Goal: Information Seeking & Learning: Find specific page/section

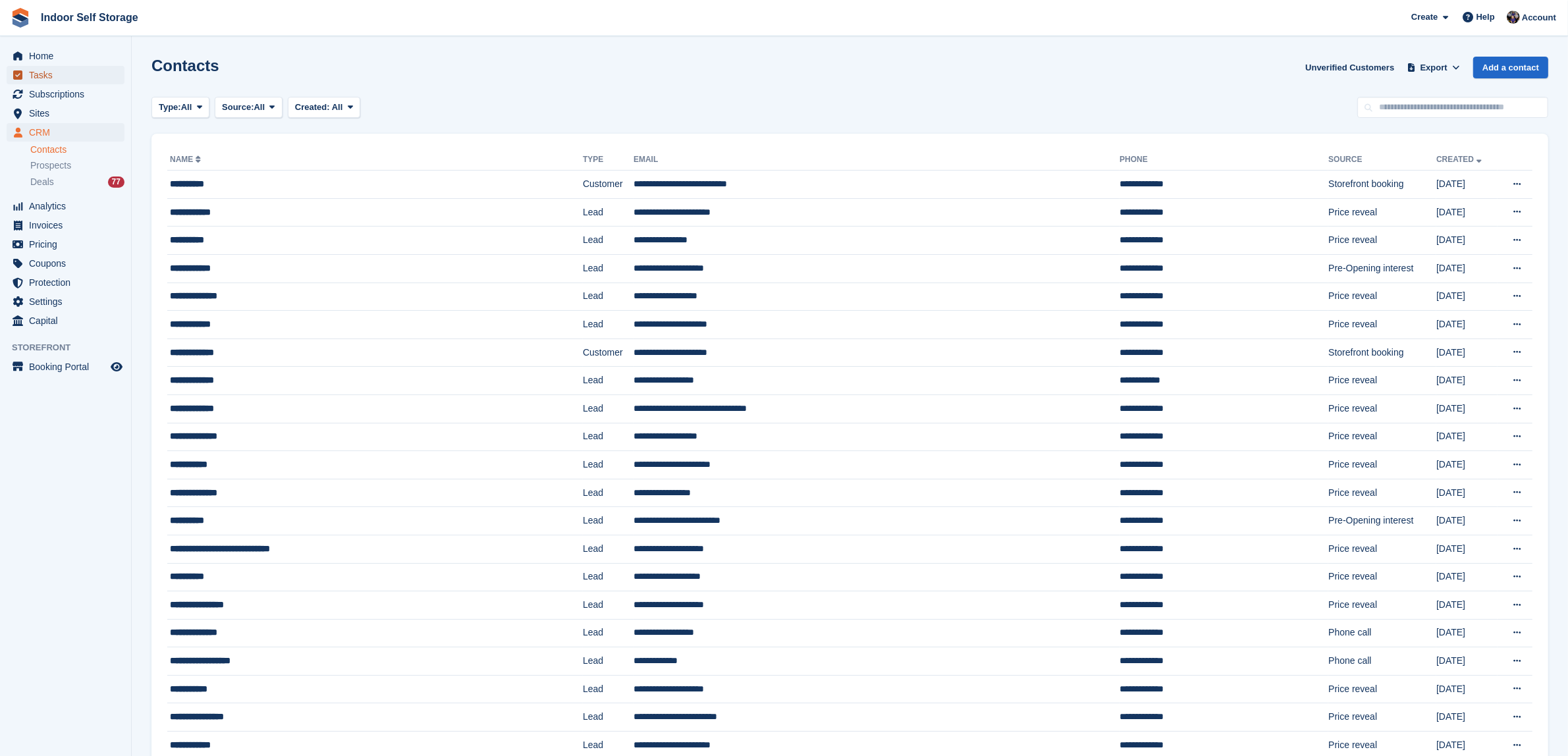
click at [34, 71] on span "Tasks" at bounding box center [69, 75] width 79 height 18
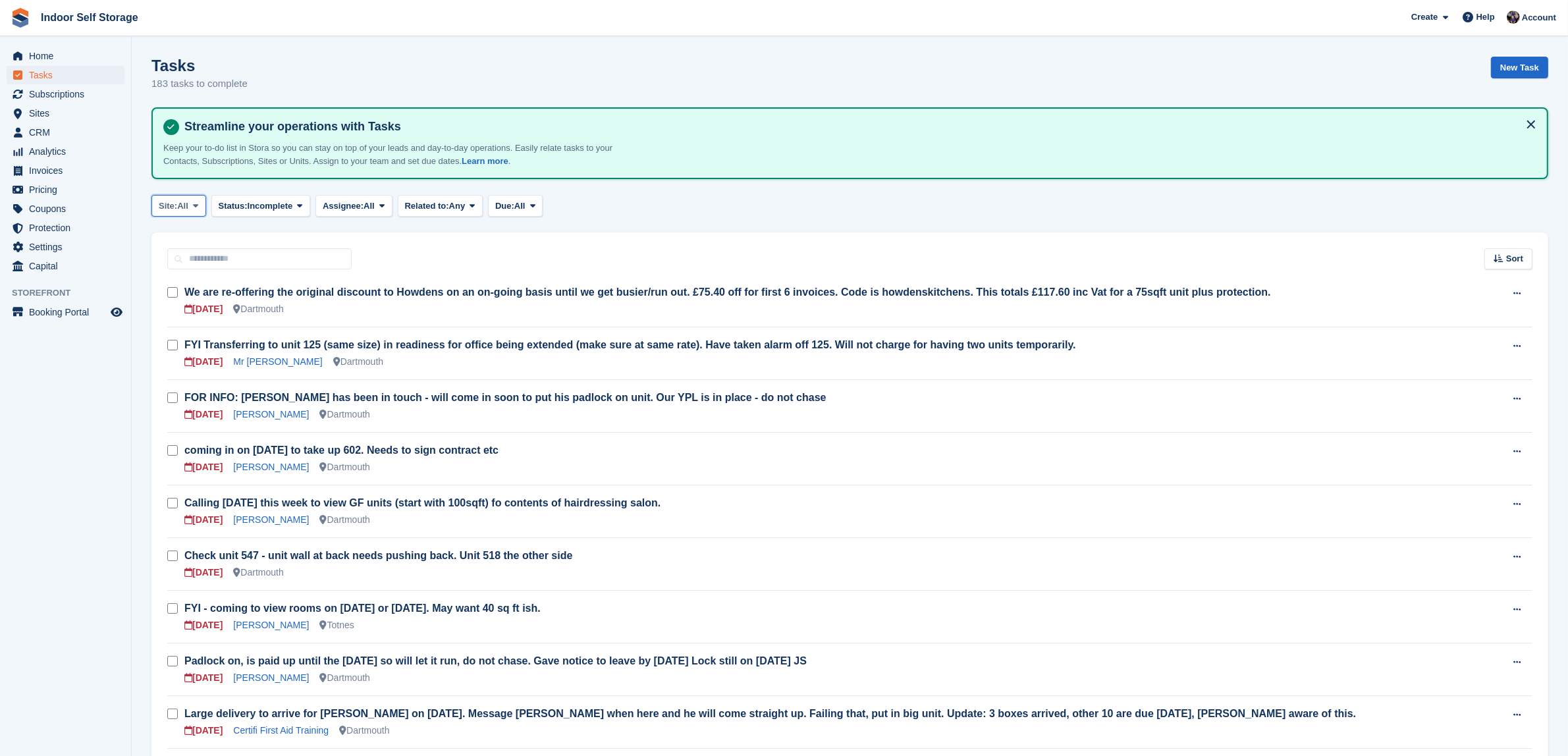
click at [201, 201] on span at bounding box center [195, 205] width 11 height 11
click at [179, 282] on link "Totnes" at bounding box center [215, 285] width 114 height 24
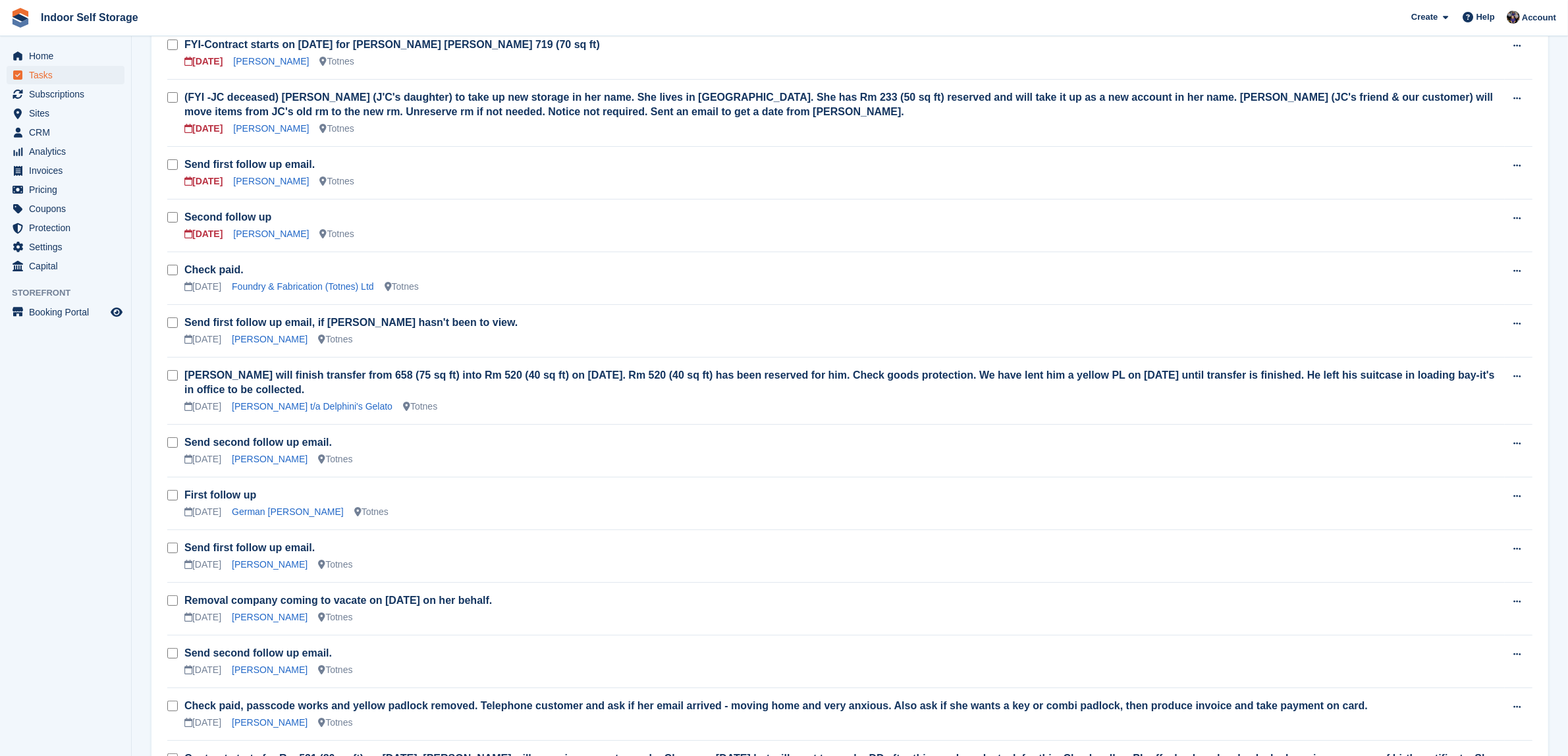
scroll to position [329, 0]
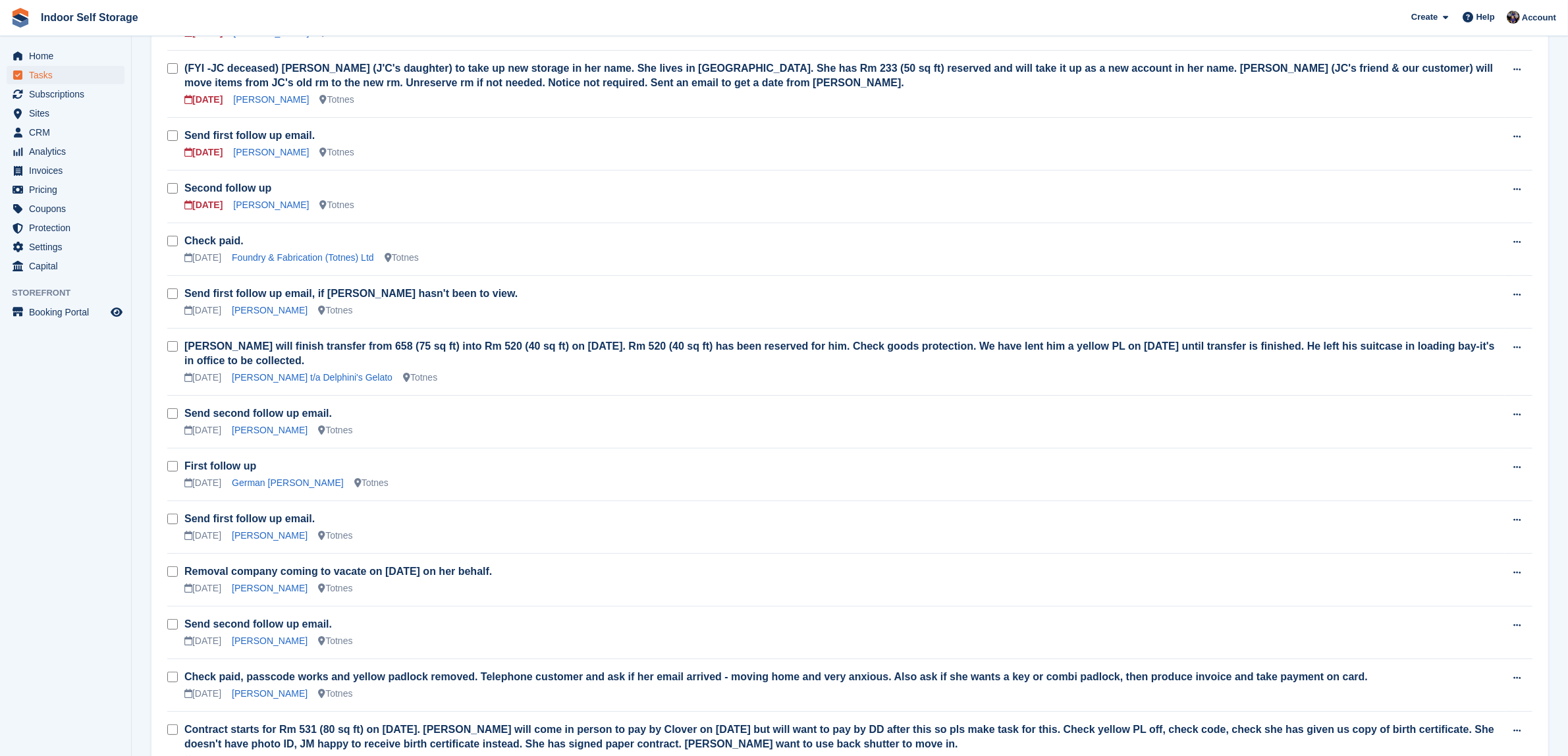
click at [748, 12] on span "Indoor Self Storage Create Subscription Invoice Contact Deal Discount Page Help…" at bounding box center [784, 18] width 1568 height 35
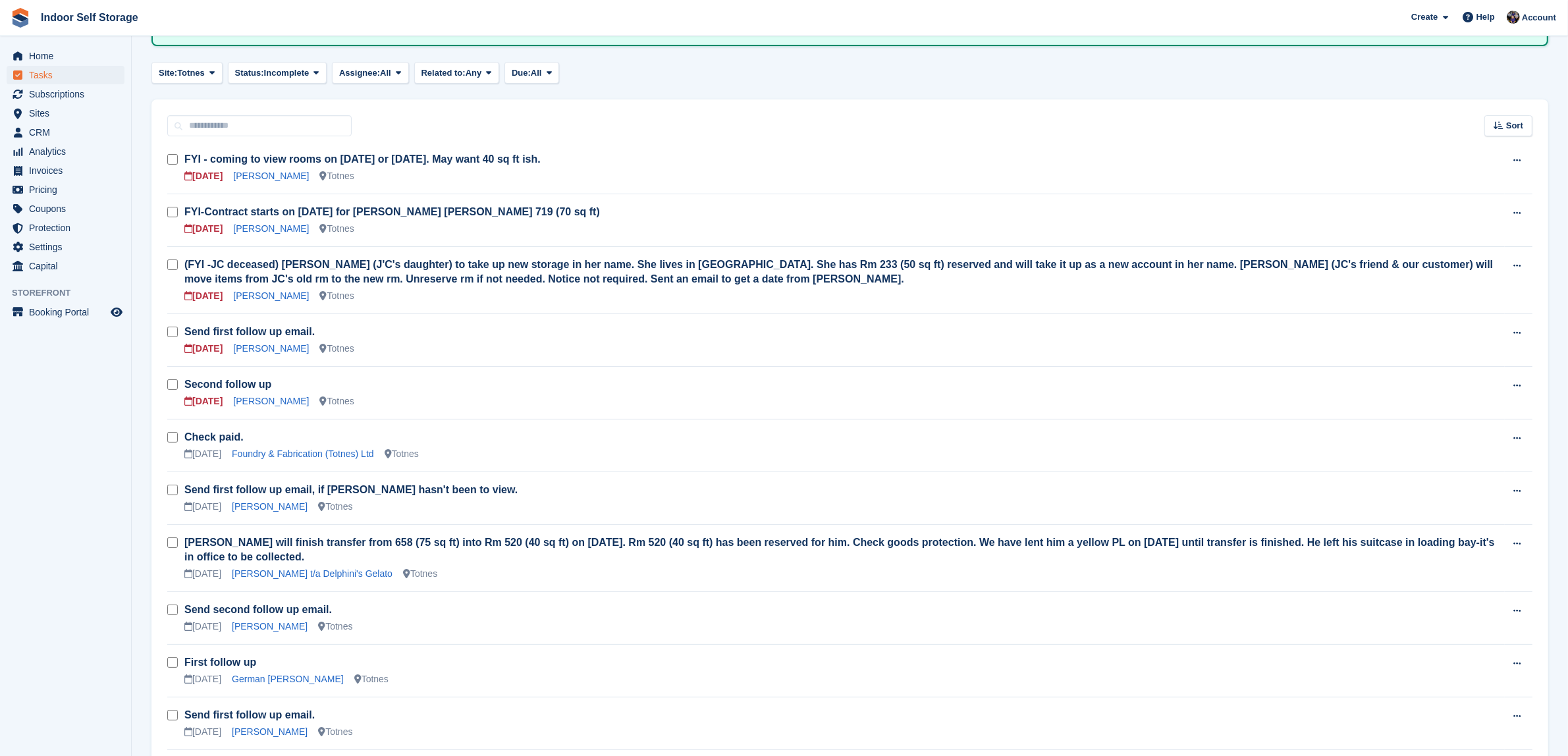
scroll to position [83, 0]
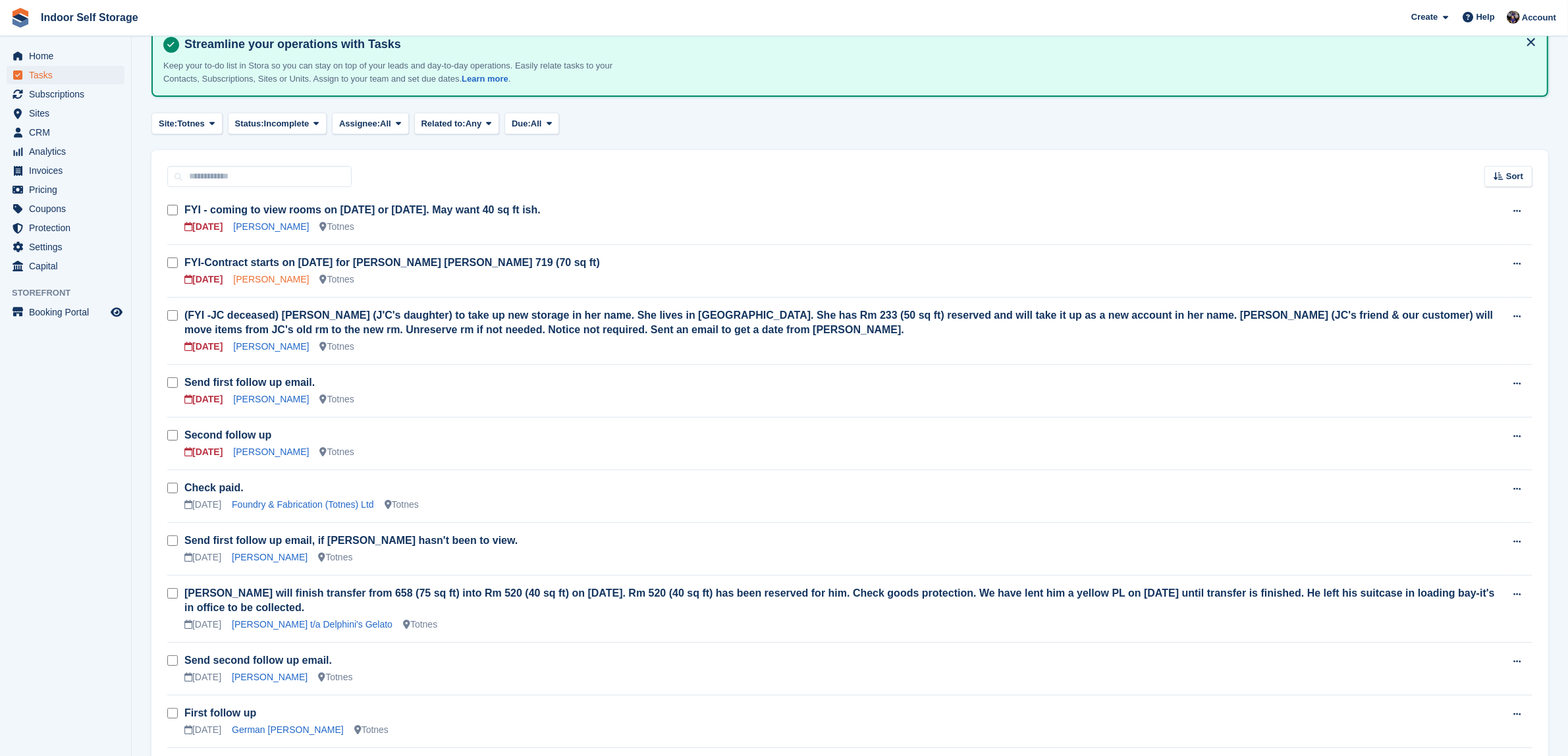
click at [245, 277] on link "[PERSON_NAME]" at bounding box center [271, 279] width 76 height 11
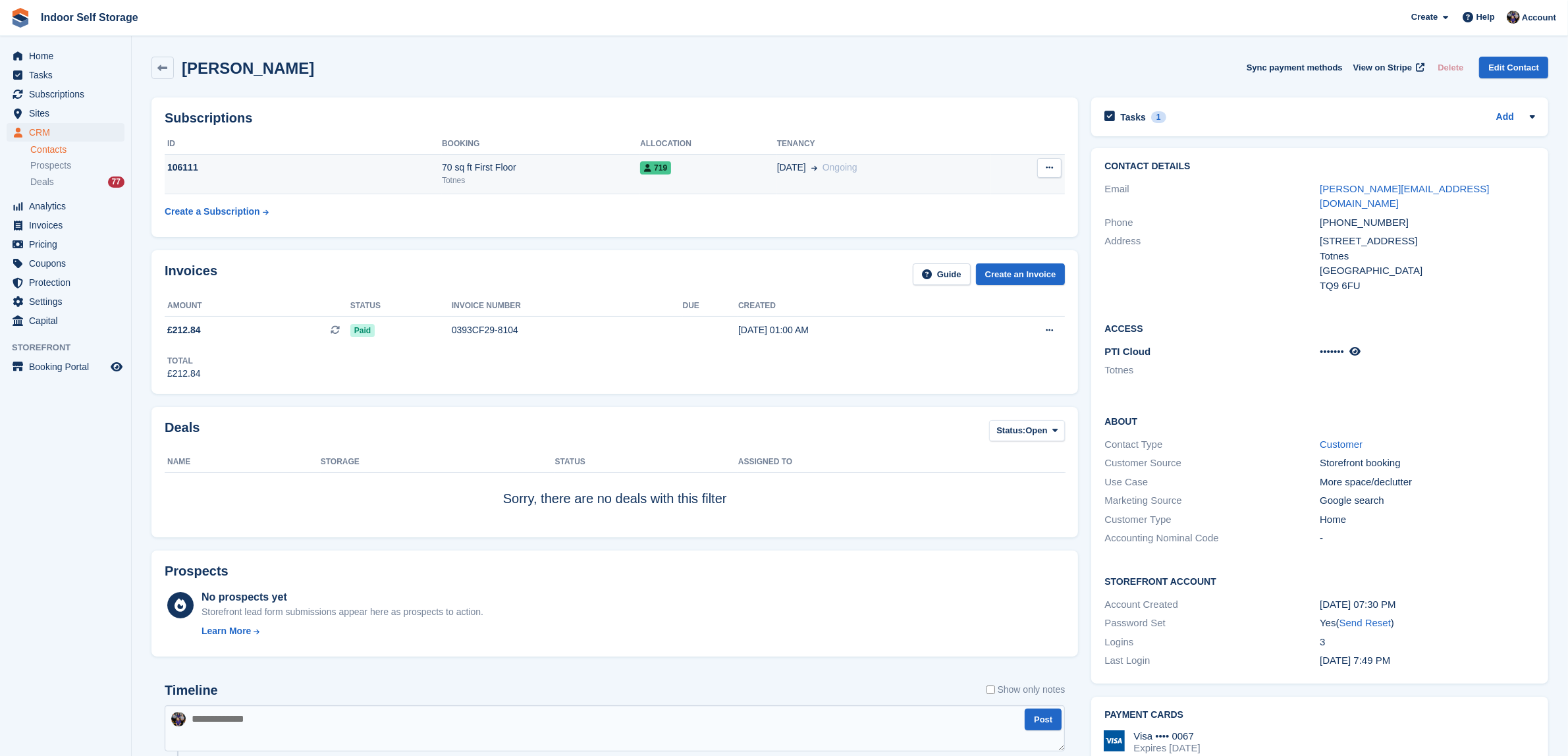
click at [721, 175] on div "719" at bounding box center [709, 167] width 137 height 14
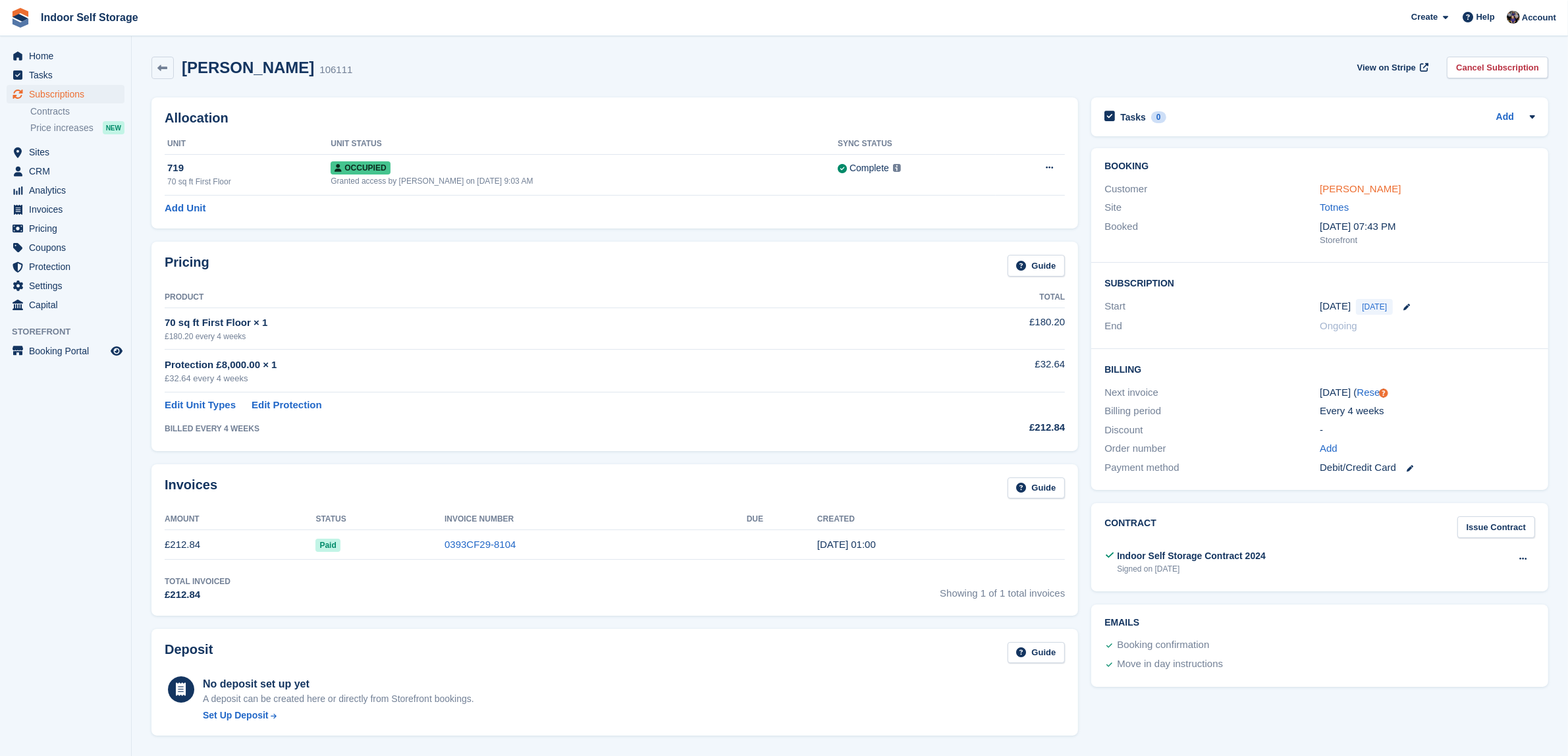
click at [1322, 189] on link "[PERSON_NAME]" at bounding box center [1360, 189] width 81 height 11
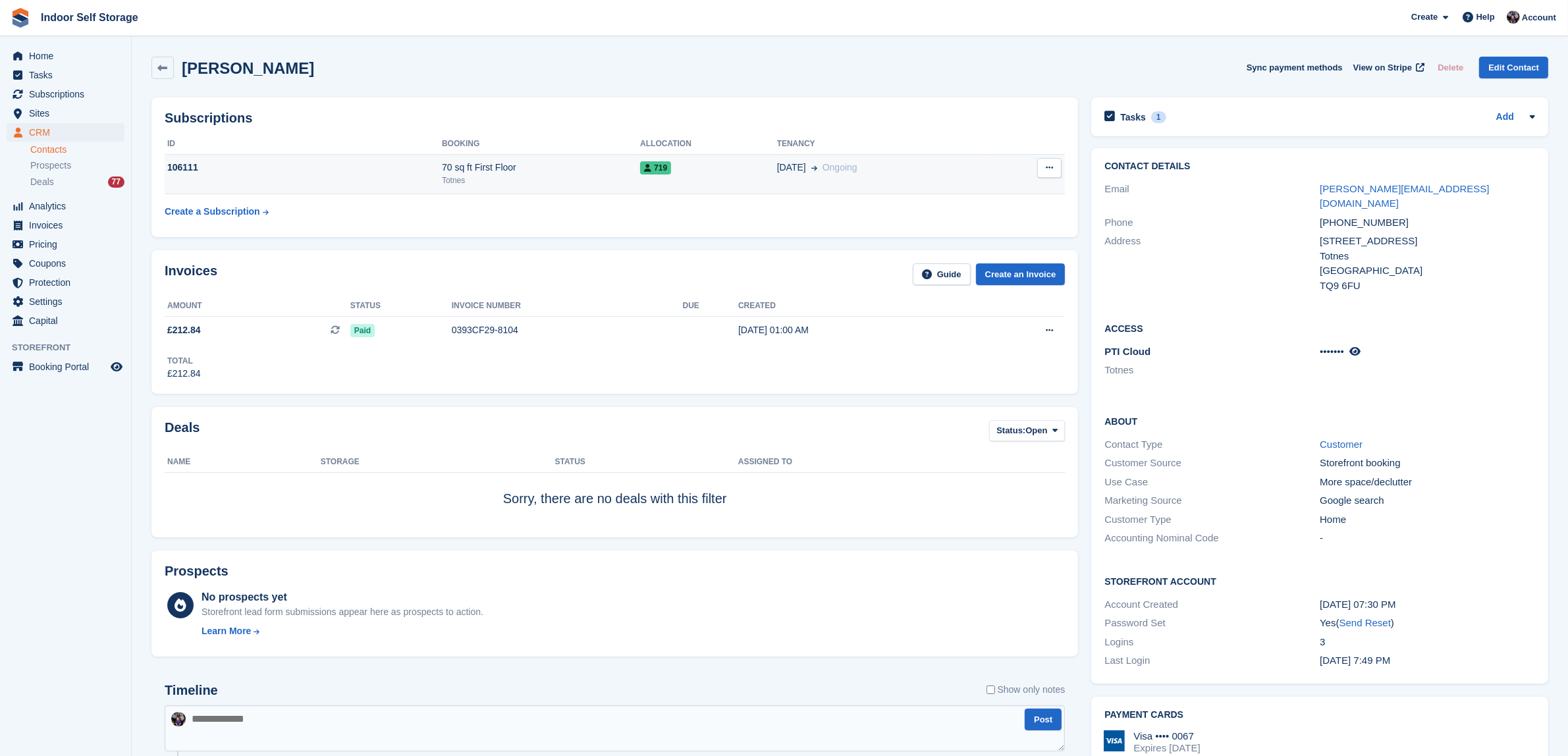
click at [726, 179] on td "719" at bounding box center [709, 174] width 137 height 40
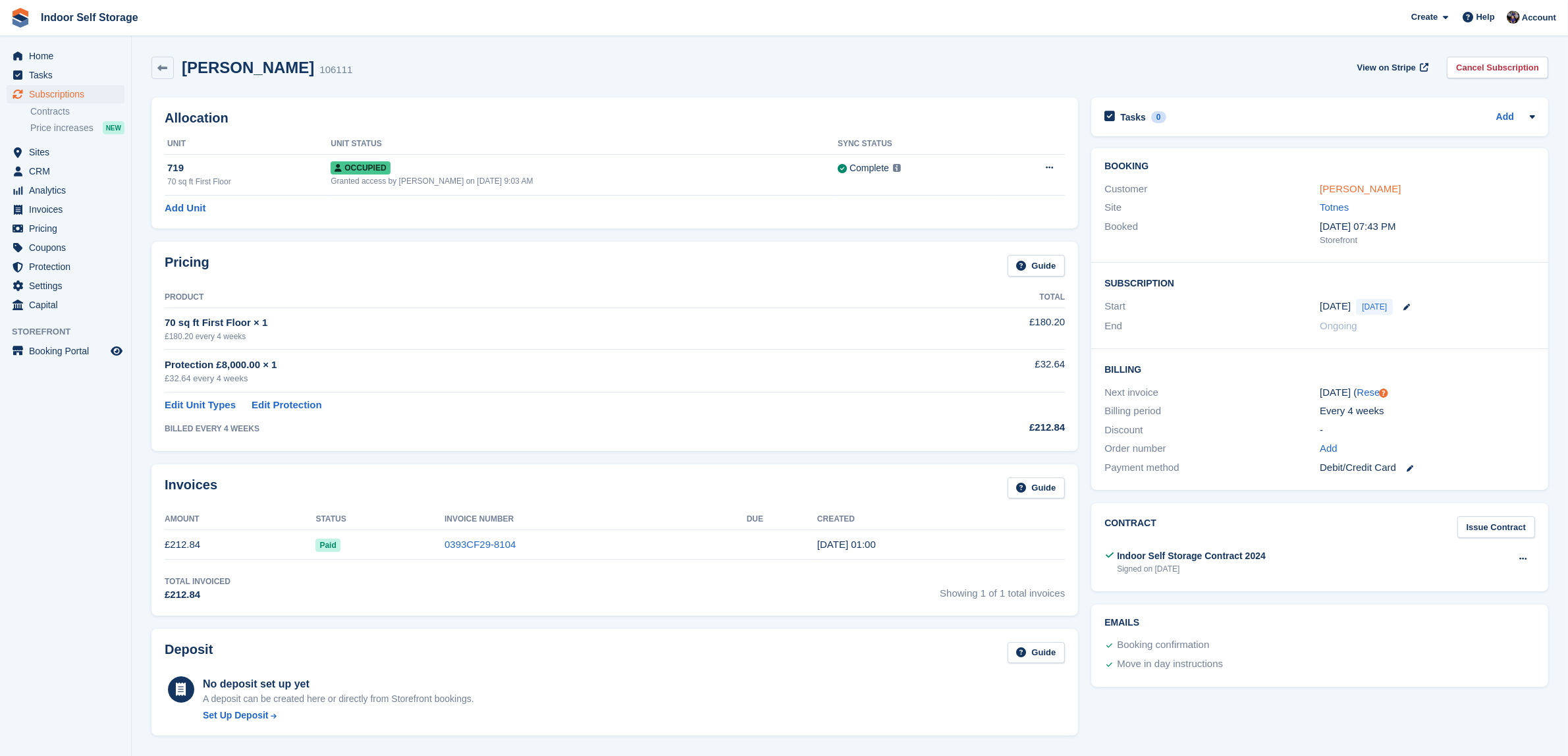
click at [1344, 187] on link "[PERSON_NAME]" at bounding box center [1360, 189] width 81 height 11
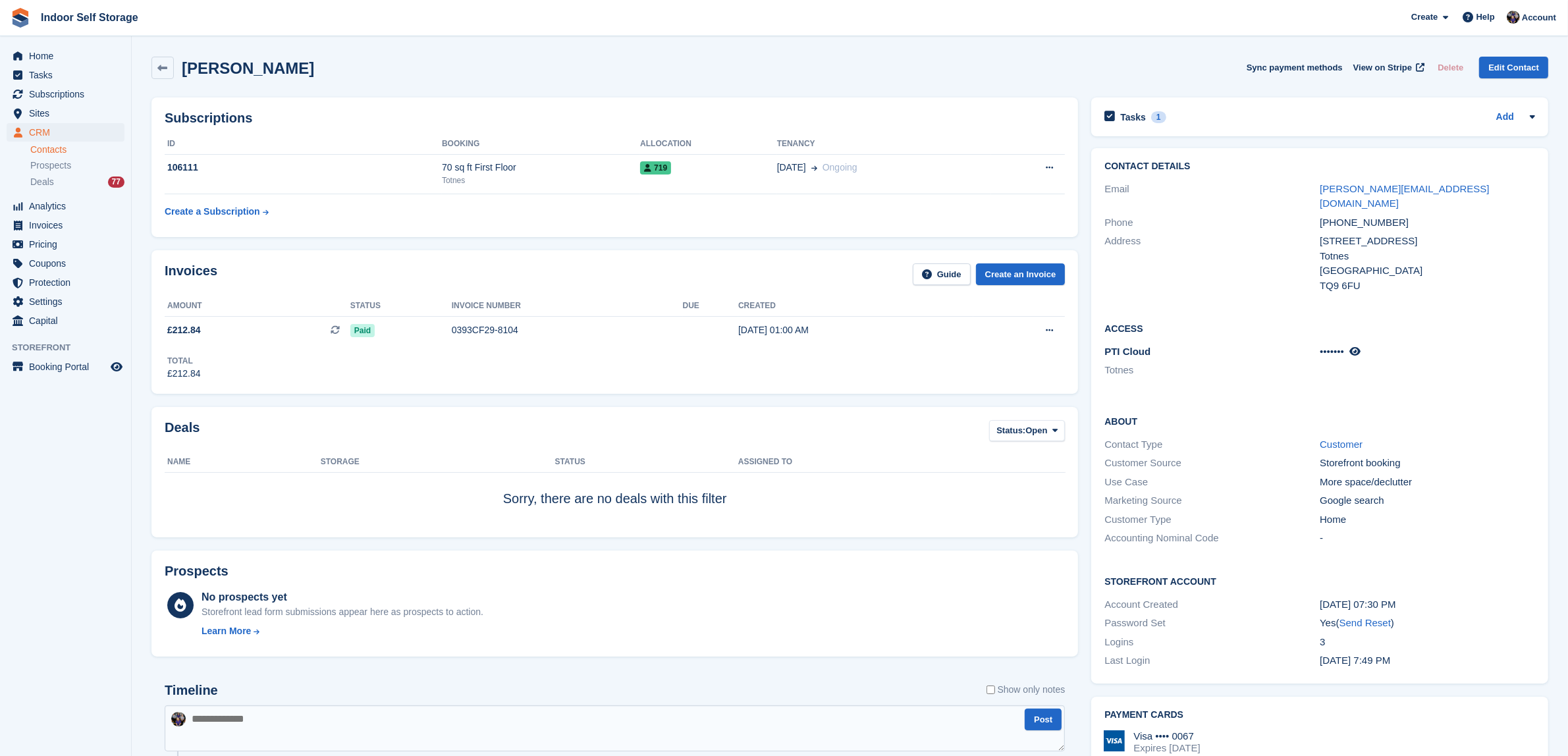
click at [45, 145] on link "Contacts" at bounding box center [77, 150] width 94 height 13
